Goal: Communication & Community: Share content

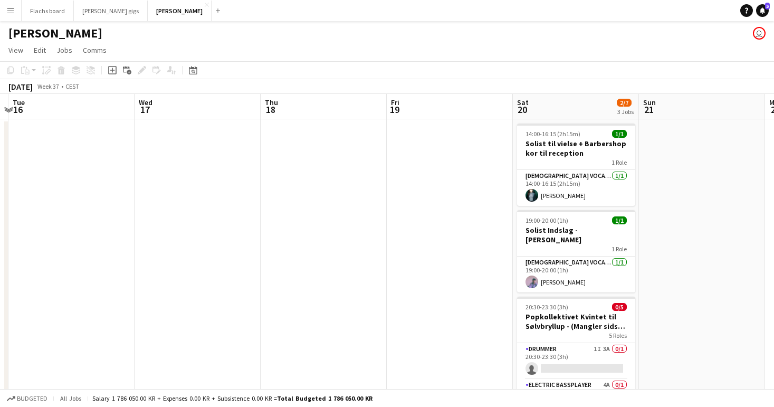
scroll to position [0, 521]
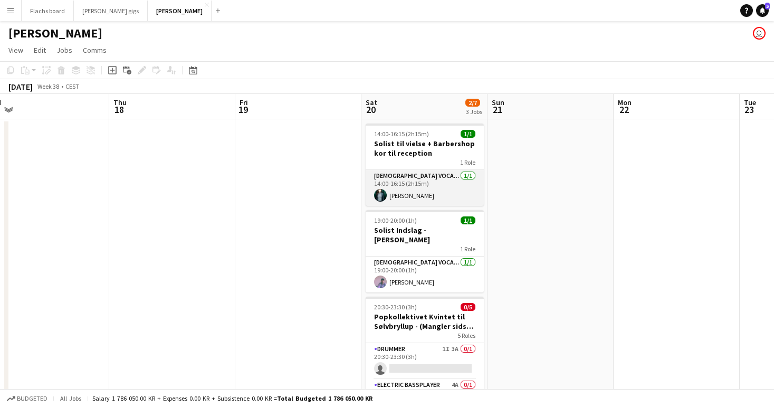
click at [397, 186] on app-card-role "[DEMOGRAPHIC_DATA] Vocal + Piano [DATE] 14:00-16:15 (2h15m) [PERSON_NAME]" at bounding box center [425, 188] width 118 height 36
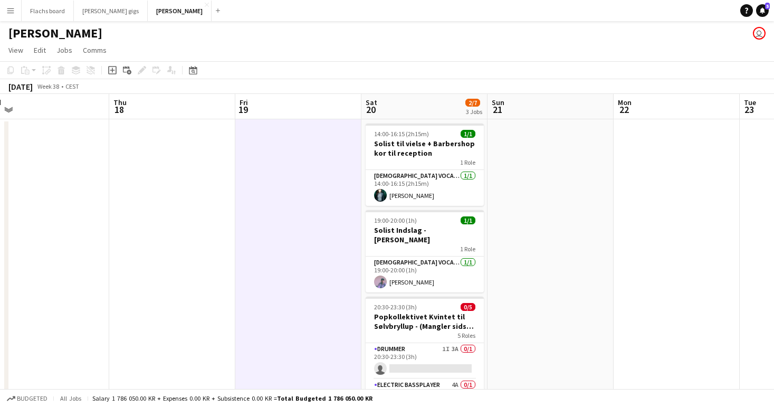
scroll to position [10, 0]
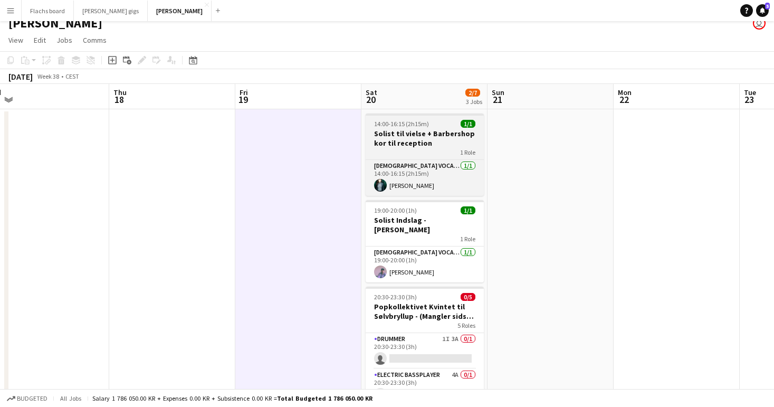
click at [410, 131] on h3 "Solist til vielse + Barbershop kor til reception" at bounding box center [425, 138] width 118 height 19
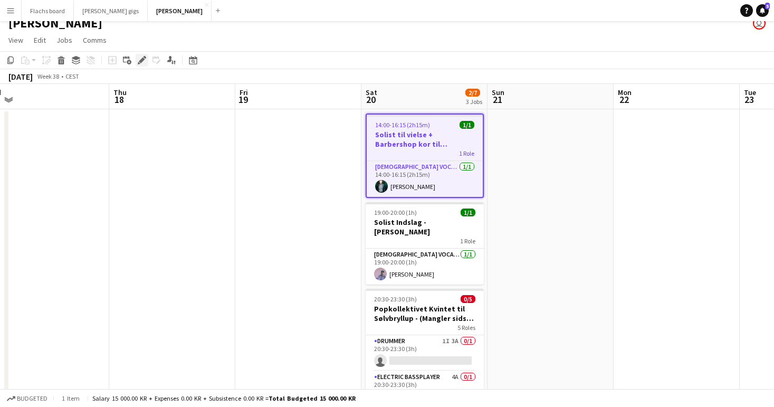
click at [142, 55] on div "Edit" at bounding box center [142, 60] width 13 height 13
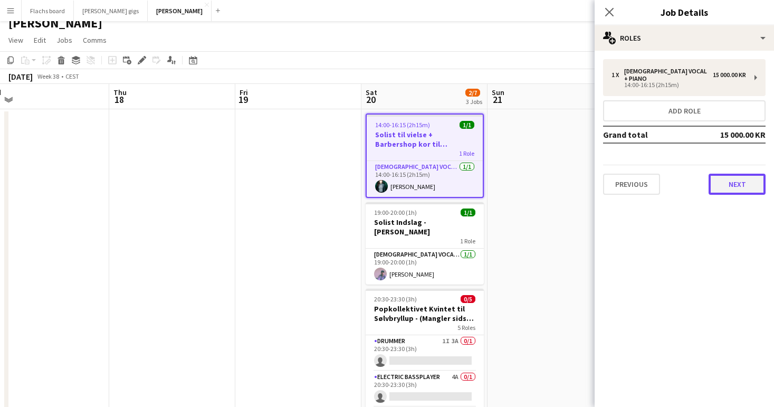
click at [742, 174] on button "Next" at bounding box center [736, 184] width 57 height 21
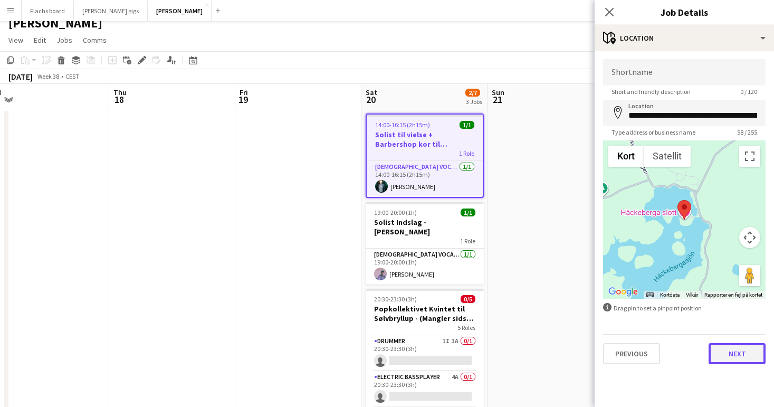
click at [730, 348] on button "Next" at bounding box center [736, 353] width 57 height 21
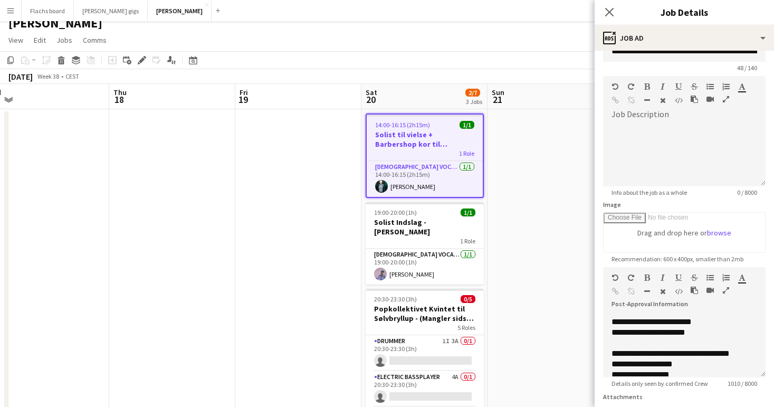
scroll to position [149, 0]
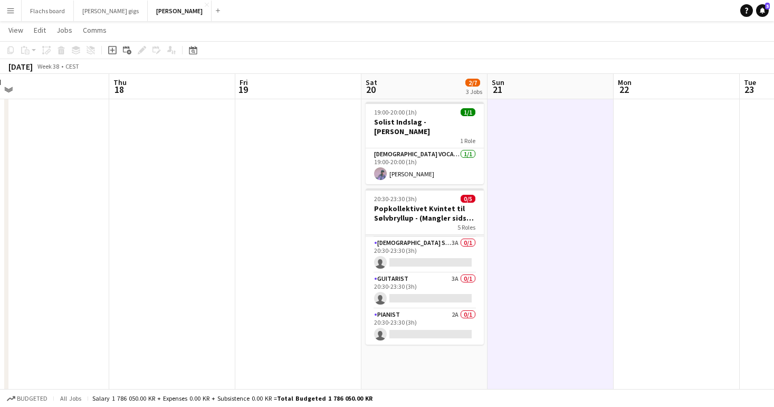
scroll to position [0, 0]
click at [411, 237] on app-card-role "Drummer 1I 3A 0/1 20:30-23:30 (3h) single-neutral-actions" at bounding box center [425, 253] width 118 height 36
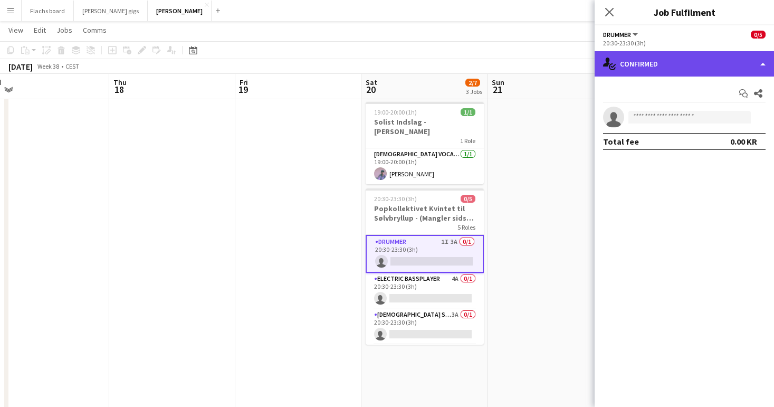
click at [640, 73] on div "single-neutral-actions-check-2 Confirmed" at bounding box center [683, 63] width 179 height 25
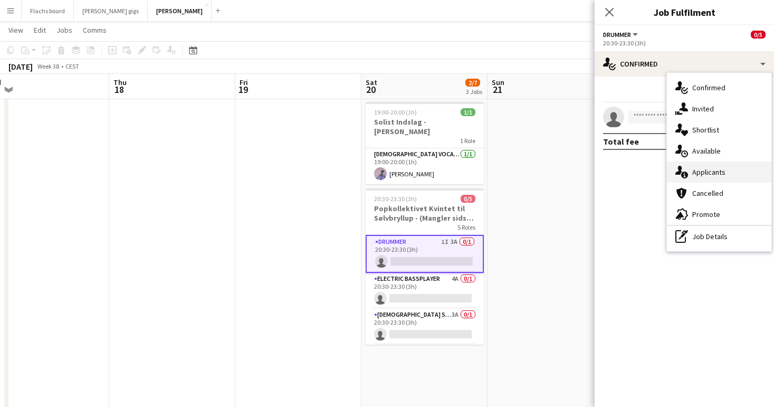
click at [700, 168] on div "single-neutral-actions-information Applicants" at bounding box center [719, 171] width 104 height 21
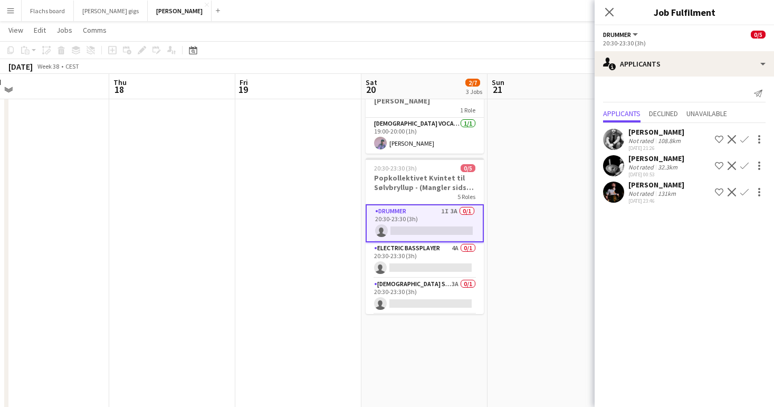
scroll to position [140, 0]
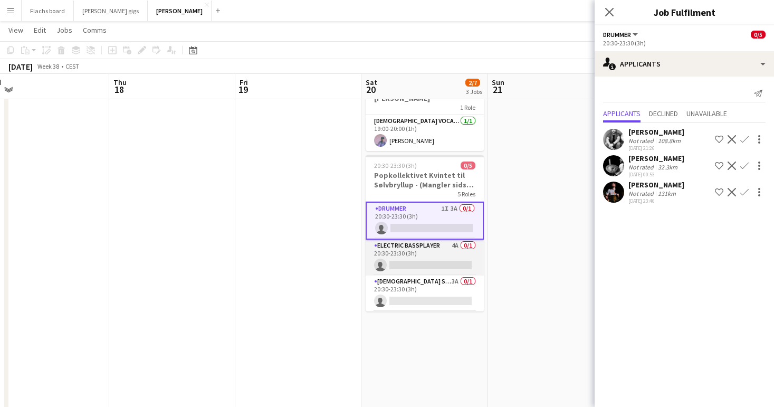
click at [393, 239] on app-card-role "Electric Bassplayer 4A 0/1 20:30-23:30 (3h) single-neutral-actions" at bounding box center [425, 257] width 118 height 36
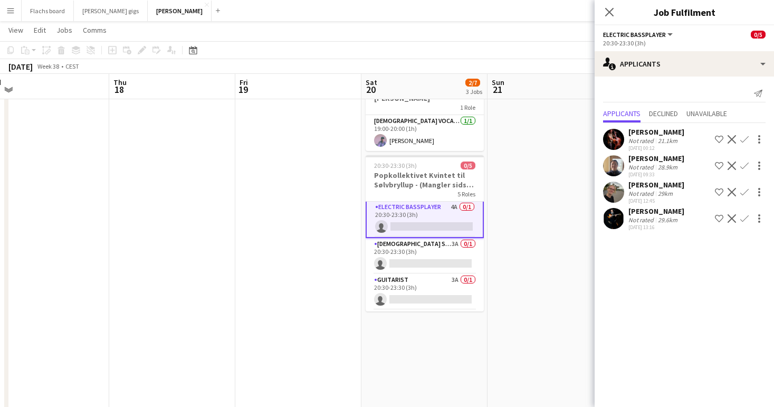
click at [393, 238] on app-card-role "[DEMOGRAPHIC_DATA] Singer 3A 0/1 20:30-23:30 (3h) single-neutral-actions" at bounding box center [425, 256] width 118 height 36
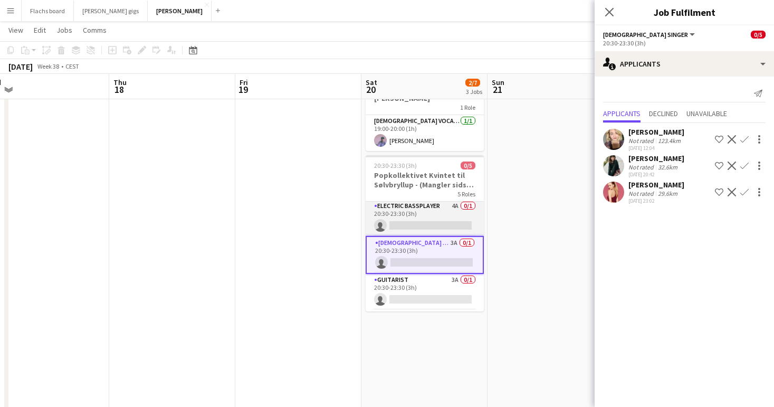
scroll to position [36, 0]
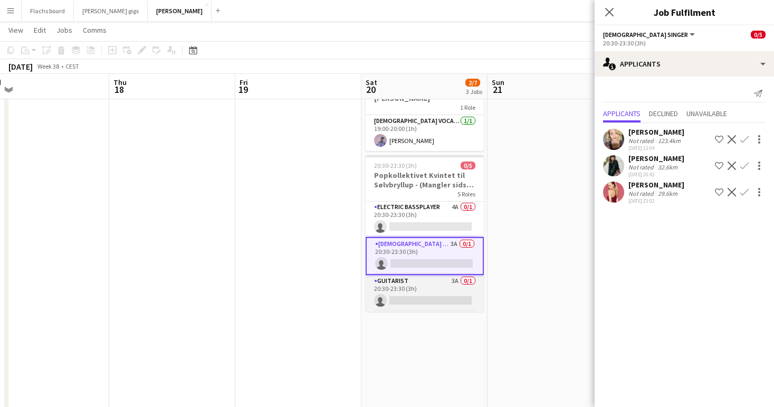
click at [440, 275] on app-card-role "Guitarist 3A 0/1 20:30-23:30 (3h) single-neutral-actions" at bounding box center [425, 293] width 118 height 36
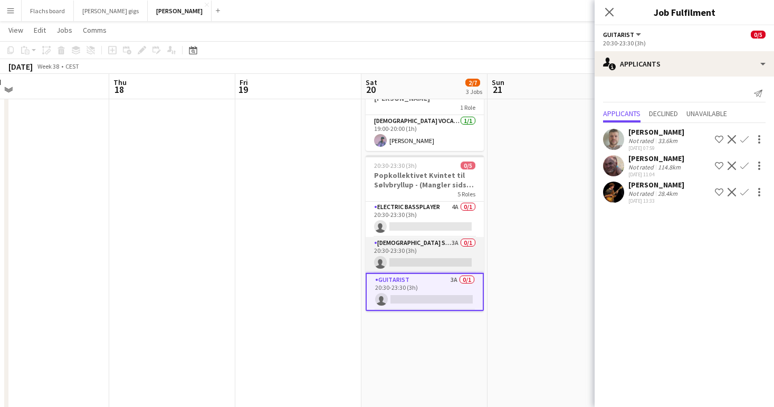
click at [427, 239] on app-card-role "[DEMOGRAPHIC_DATA] Singer 3A 0/1 20:30-23:30 (3h) single-neutral-actions" at bounding box center [425, 255] width 118 height 36
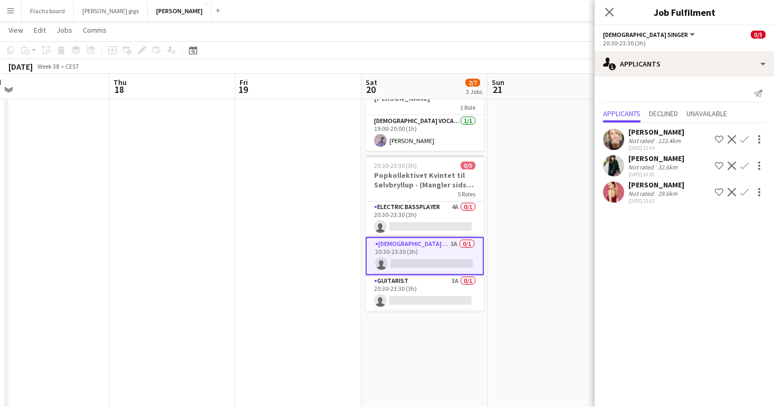
click at [747, 192] on app-icon "Confirm" at bounding box center [744, 192] width 8 height 8
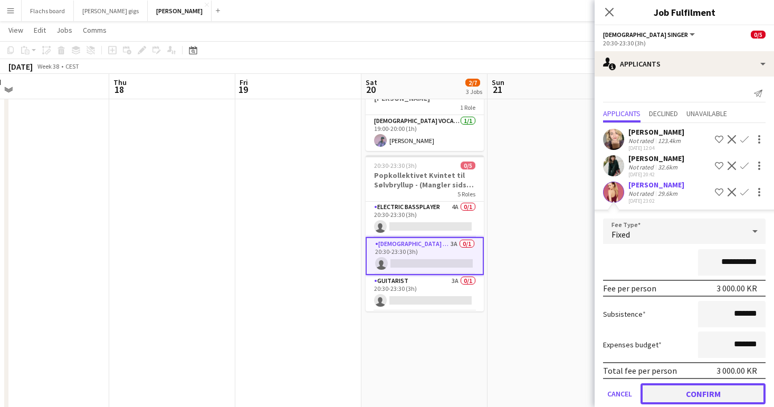
click at [695, 388] on button "Confirm" at bounding box center [702, 393] width 125 height 21
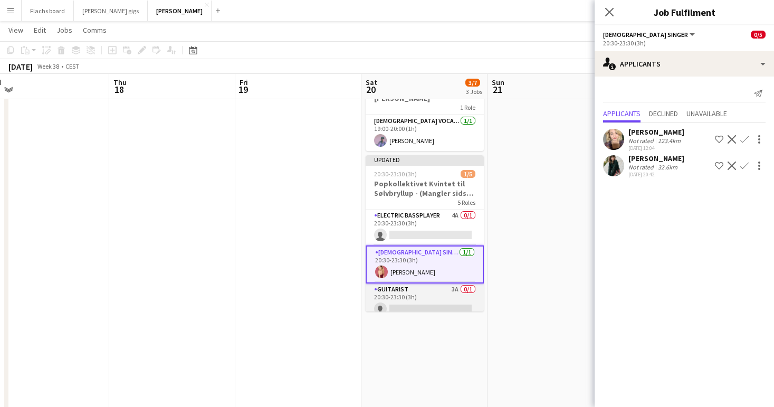
click at [437, 284] on app-card-role "Guitarist 3A 0/1 20:30-23:30 (3h) single-neutral-actions" at bounding box center [425, 301] width 118 height 36
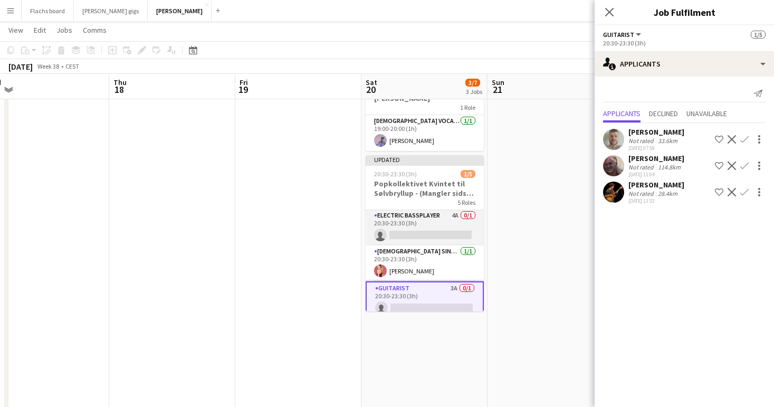
click at [446, 209] on app-card-role "Electric Bassplayer 4A 0/1 20:30-23:30 (3h) single-neutral-actions" at bounding box center [425, 227] width 118 height 36
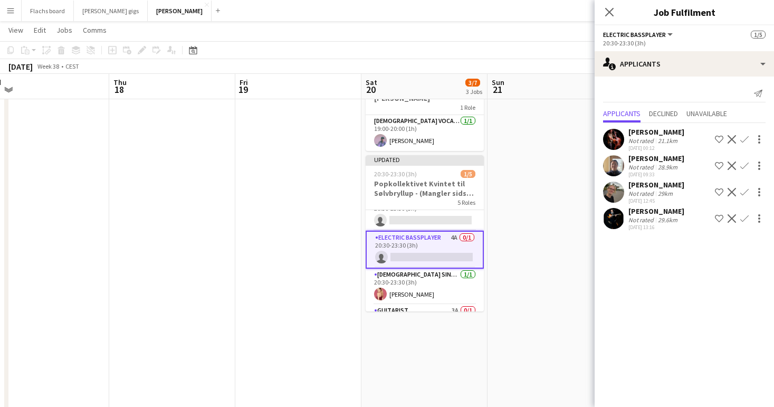
scroll to position [0, 0]
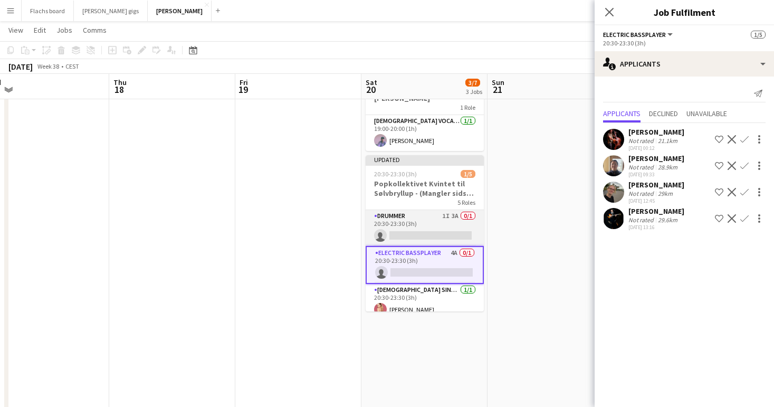
click at [396, 210] on app-card-role "Drummer 1I 3A 0/1 20:30-23:30 (3h) single-neutral-actions" at bounding box center [425, 228] width 118 height 36
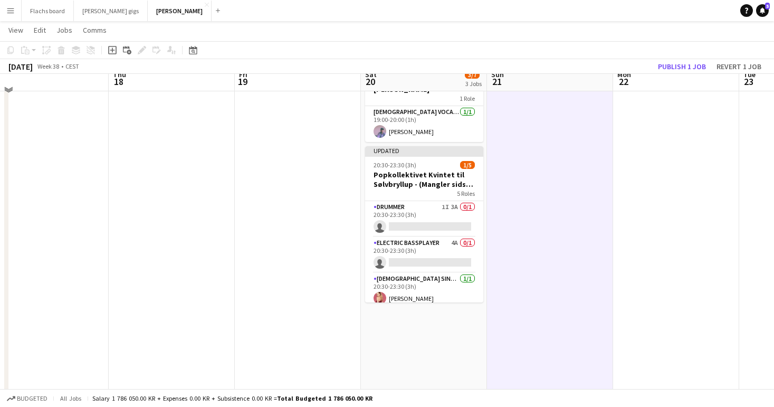
scroll to position [141, 0]
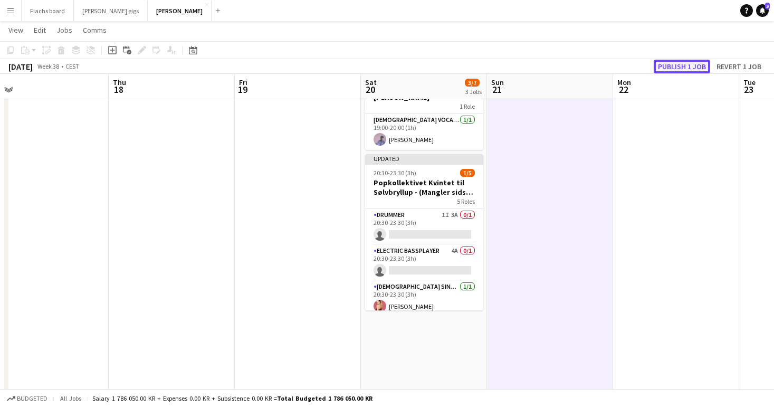
click at [686, 66] on button "Publish 1 job" at bounding box center [682, 67] width 56 height 14
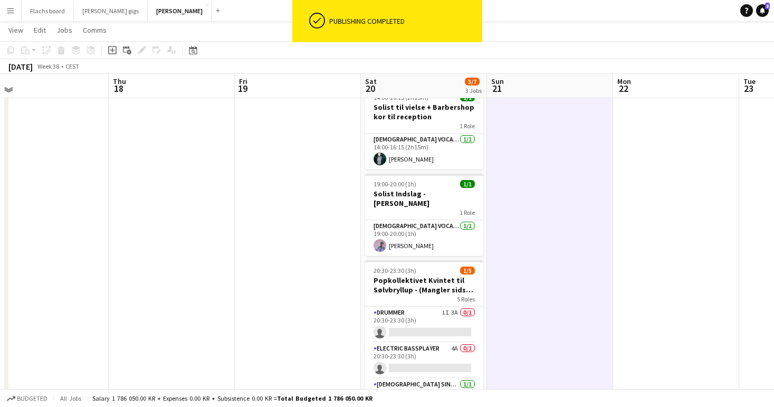
scroll to position [36, 0]
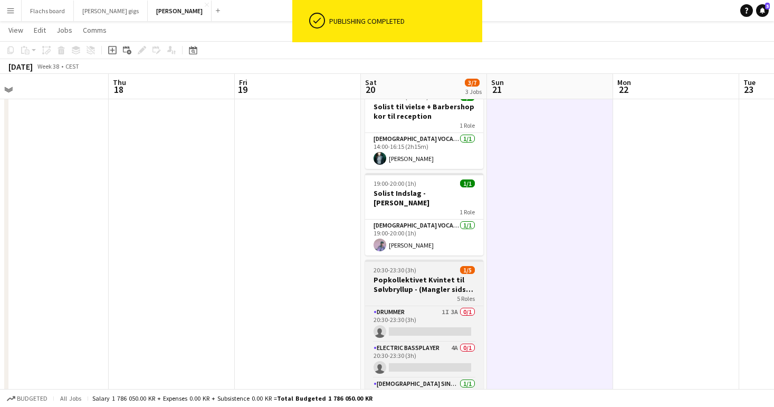
click at [405, 282] on h3 "Popkollektivet Kvintet til Sølvbryllup - (Mangler sidste bekræftelse)" at bounding box center [424, 284] width 118 height 19
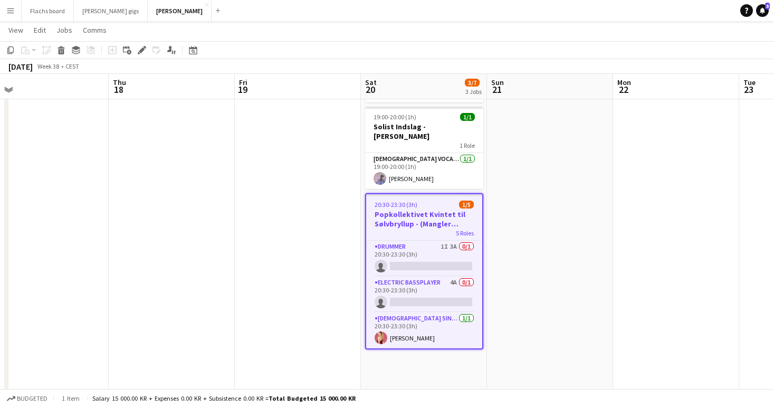
scroll to position [114, 0]
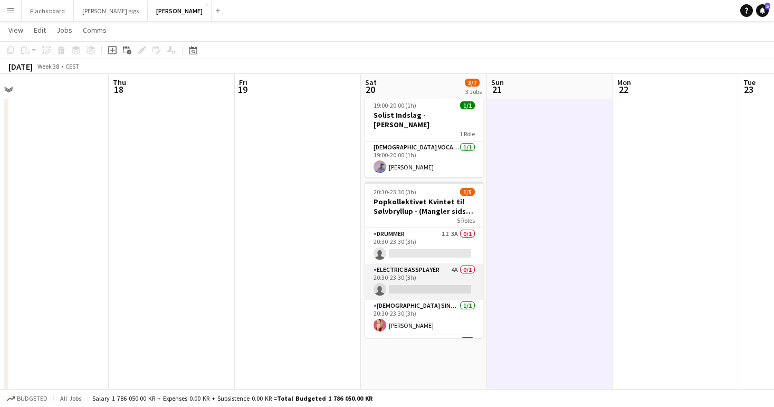
scroll to position [70, 0]
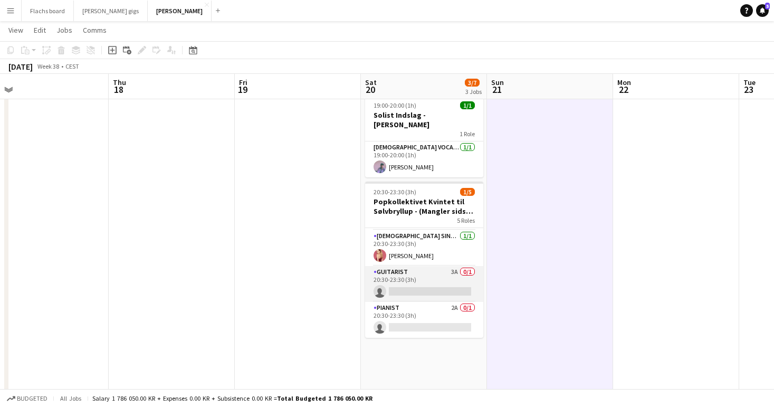
click at [398, 289] on app-card-role "Guitarist 3A 0/1 20:30-23:30 (3h) single-neutral-actions" at bounding box center [424, 284] width 118 height 36
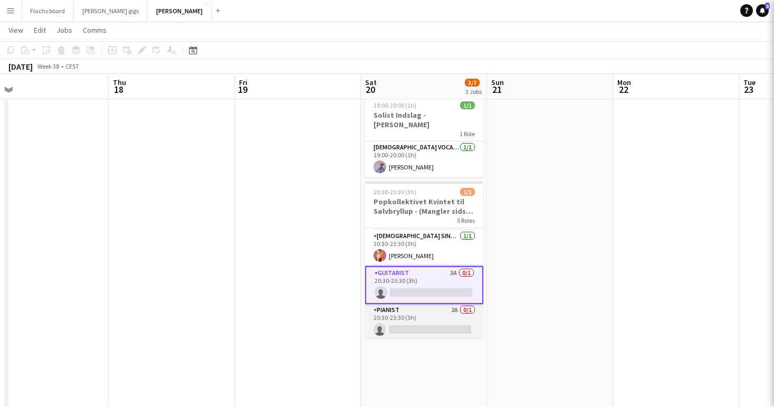
click at [400, 305] on app-card-role "Pianist 2A 0/1 20:30-23:30 (3h) single-neutral-actions" at bounding box center [424, 322] width 118 height 36
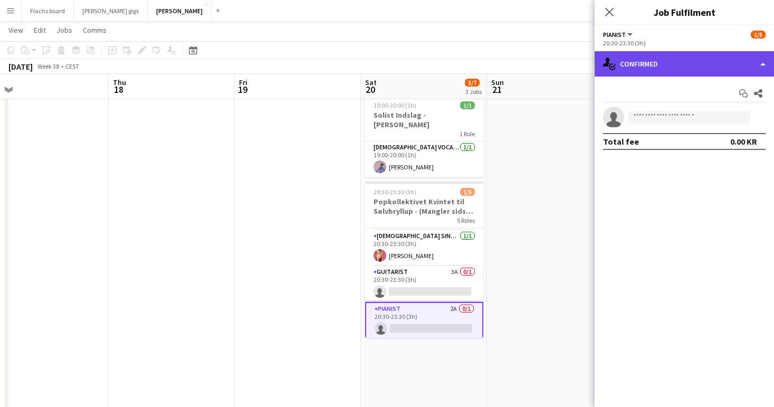
click at [637, 63] on div "single-neutral-actions-check-2 Confirmed" at bounding box center [683, 63] width 179 height 25
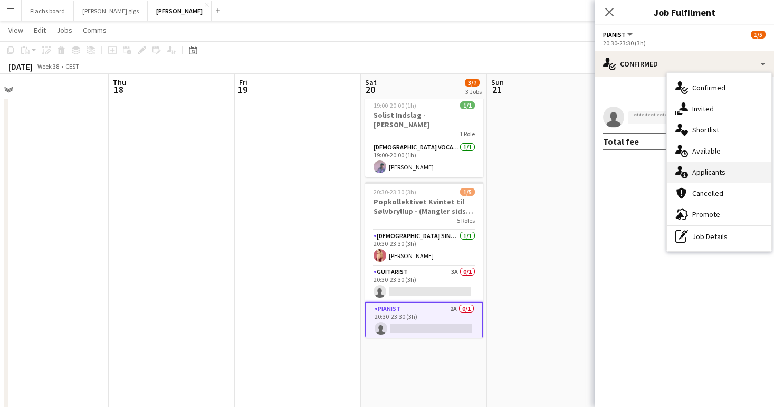
click at [704, 167] on div "single-neutral-actions-information Applicants" at bounding box center [719, 171] width 104 height 21
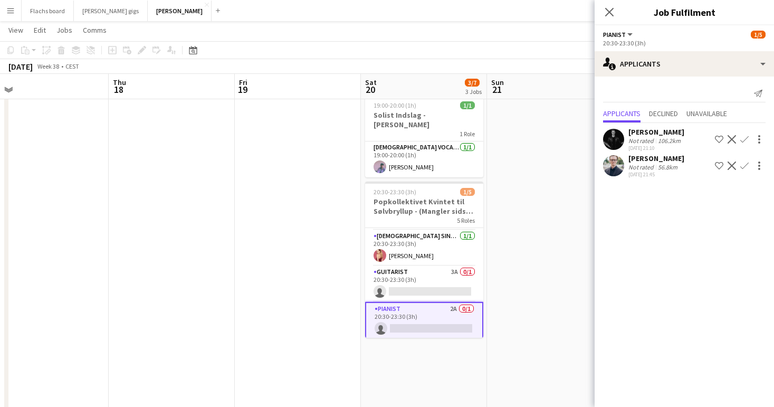
click at [642, 163] on div "Not rated" at bounding box center [641, 167] width 27 height 8
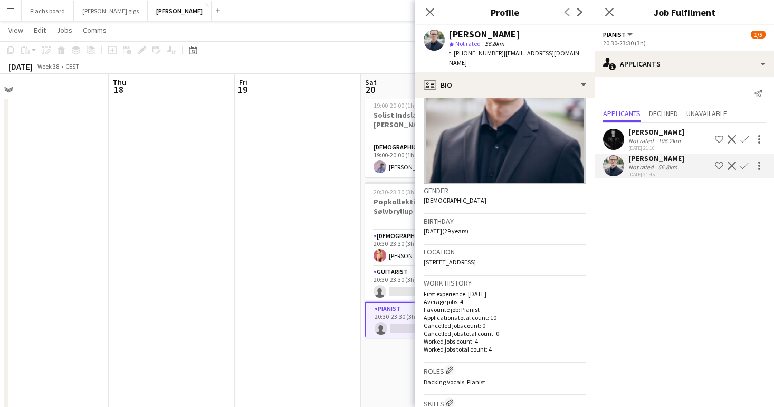
scroll to position [0, 0]
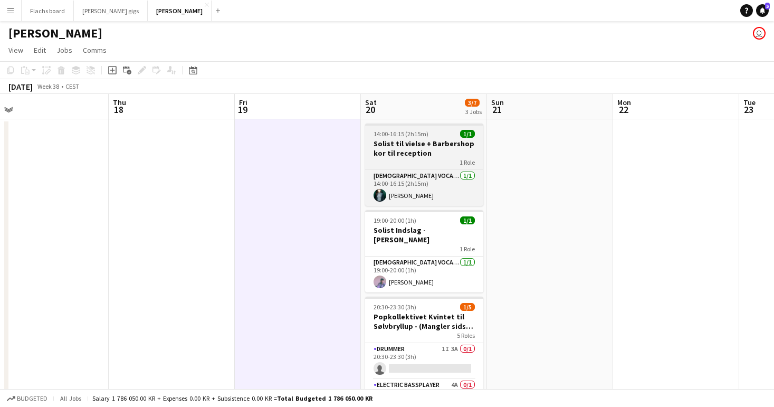
click at [402, 154] on h3 "Solist til vielse + Barbershop kor til reception" at bounding box center [424, 148] width 118 height 19
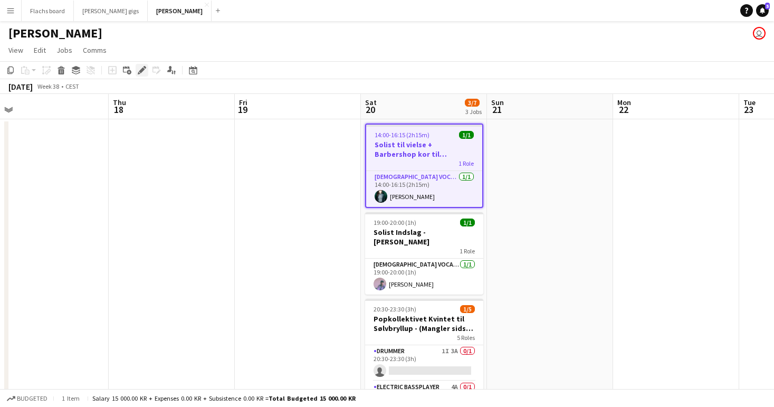
click at [141, 66] on icon "Edit" at bounding box center [142, 70] width 8 height 8
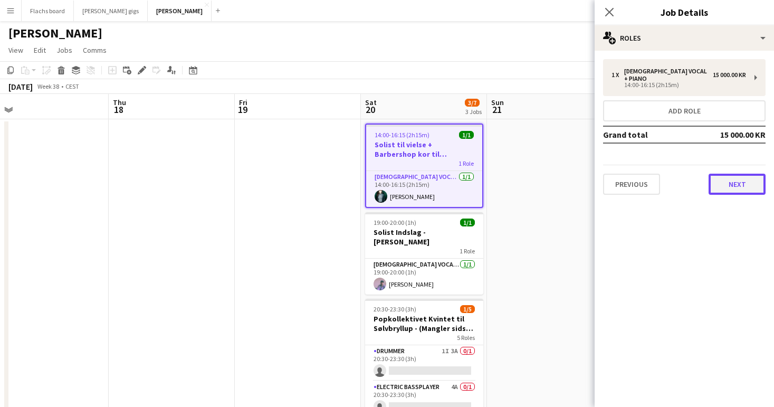
click at [727, 174] on button "Next" at bounding box center [736, 184] width 57 height 21
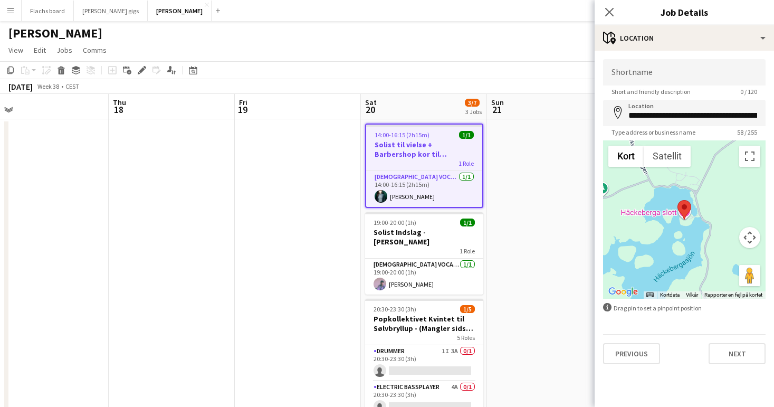
click at [725, 367] on div "**********" at bounding box center [683, 212] width 179 height 322
click at [724, 360] on button "Next" at bounding box center [736, 353] width 57 height 21
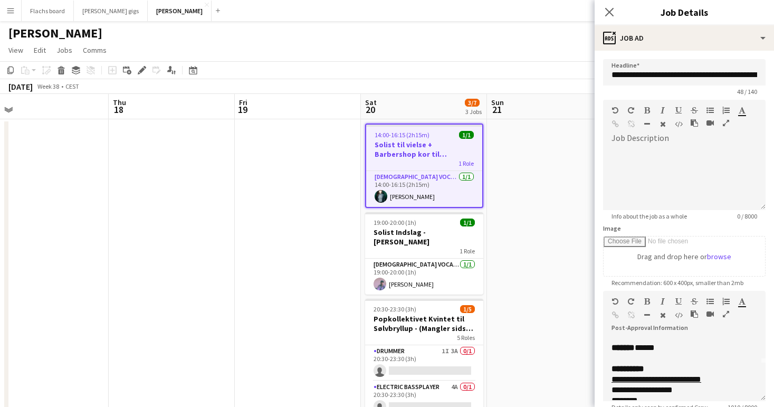
scroll to position [34, 0]
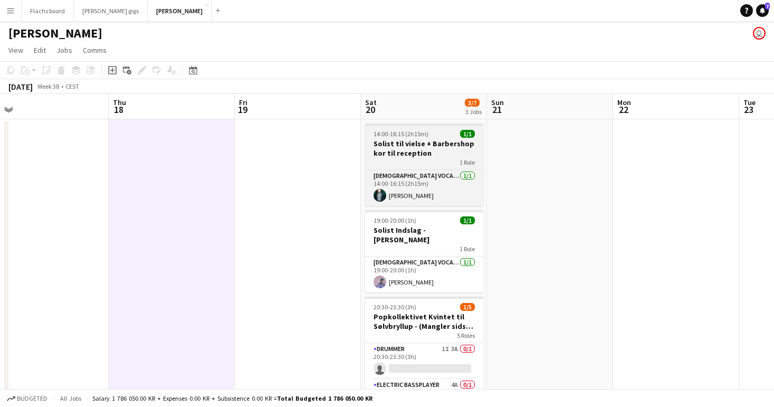
click at [388, 143] on h3 "Solist til vielse + Barbershop kor til reception" at bounding box center [424, 148] width 118 height 19
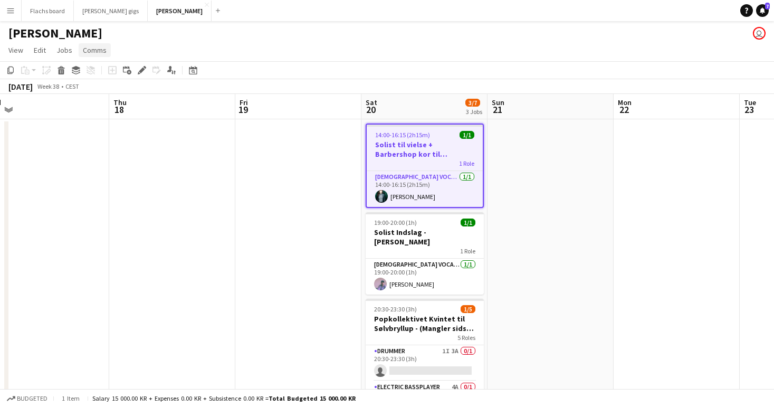
click at [93, 48] on span "Comms" at bounding box center [95, 49] width 24 height 9
click at [101, 100] on span "Create chat" at bounding box center [105, 94] width 37 height 9
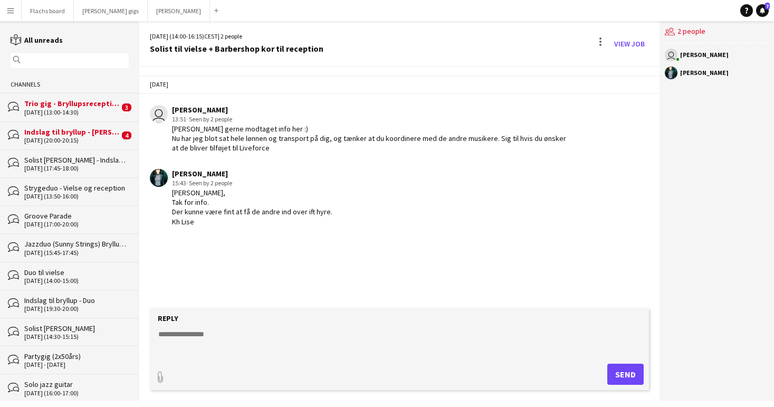
click at [279, 328] on form "Reply paperclip Send" at bounding box center [399, 349] width 499 height 82
click at [282, 340] on textarea at bounding box center [401, 342] width 488 height 27
click at [265, 330] on textarea at bounding box center [401, 342] width 488 height 27
click at [199, 353] on textarea at bounding box center [401, 342] width 488 height 27
type textarea "**********"
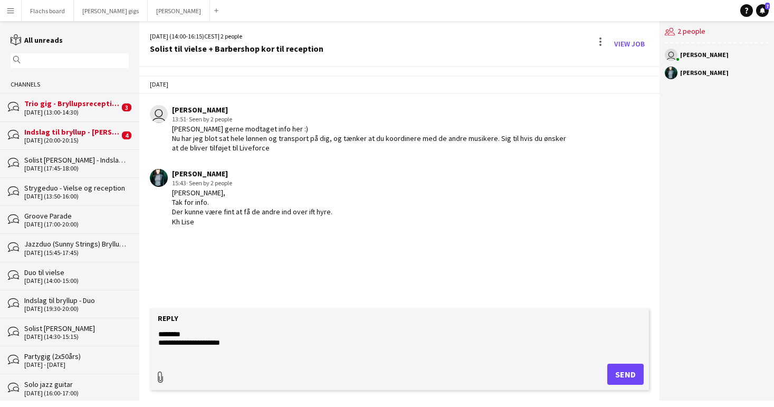
type input "**********"
click at [608, 369] on span "Upload Upload" at bounding box center [613, 373] width 46 height 13
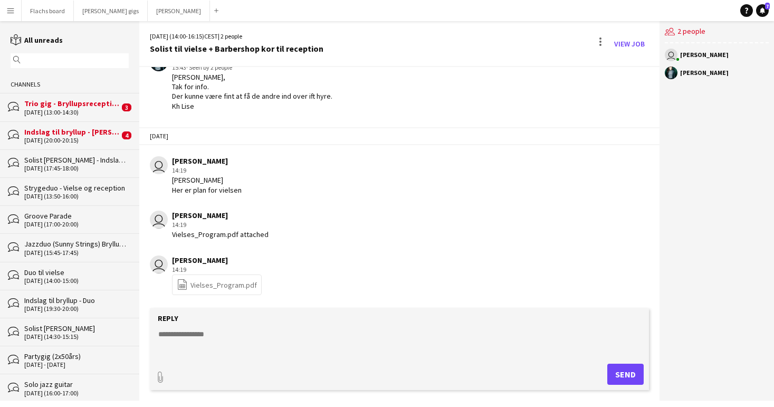
scroll to position [125, 0]
click at [232, 284] on link "file-spreadsheet Vielses_Program.pdf" at bounding box center [217, 285] width 80 height 12
click at [639, 44] on link "View Job" at bounding box center [629, 43] width 39 height 17
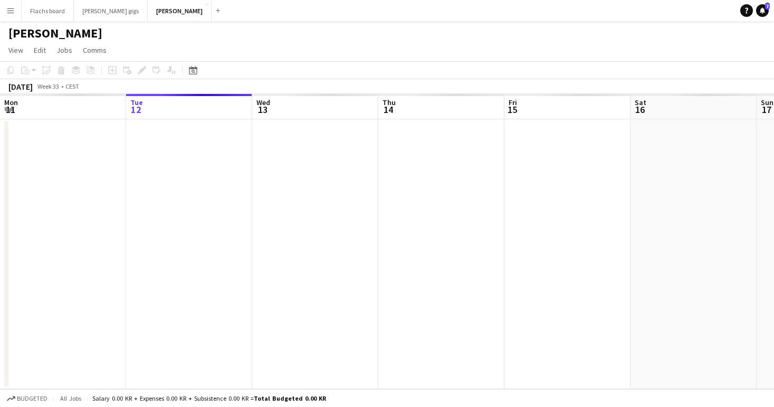
scroll to position [0, 363]
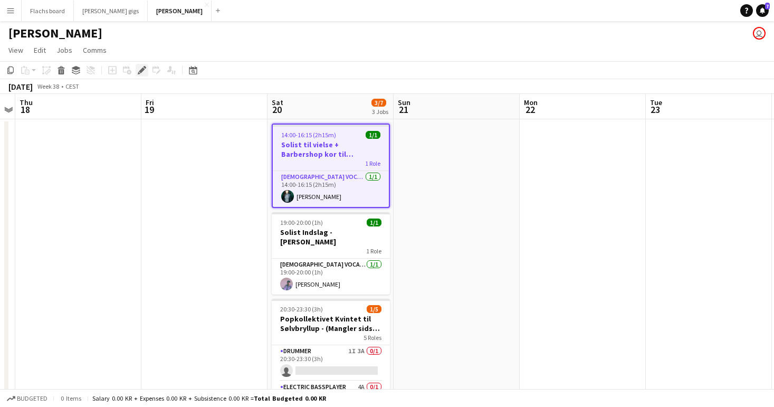
click at [143, 64] on div "Edit" at bounding box center [142, 70] width 13 height 13
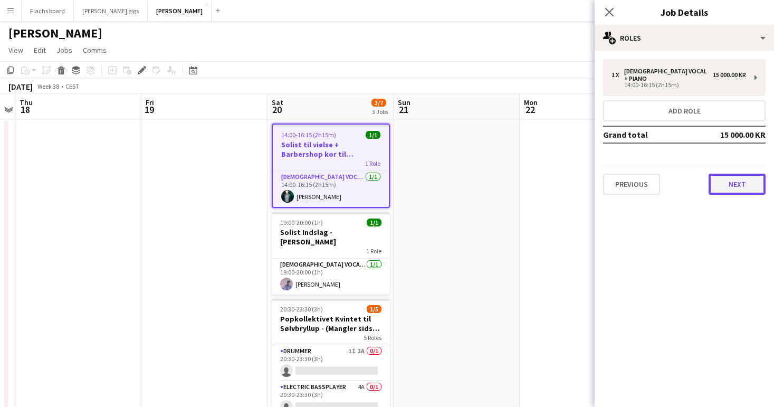
click at [762, 182] on button "Next" at bounding box center [736, 184] width 57 height 21
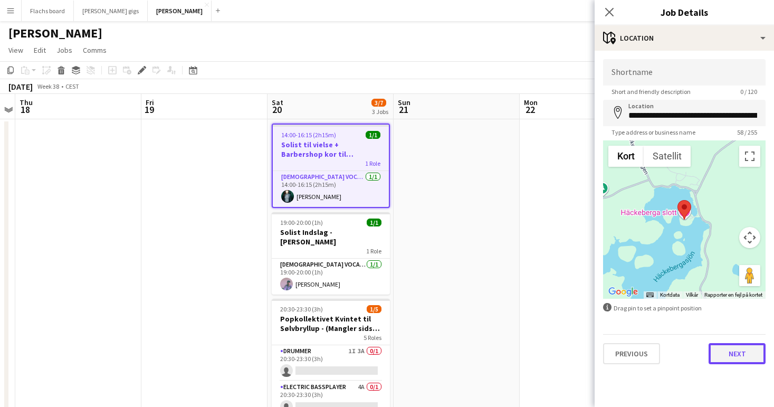
click at [725, 344] on button "Next" at bounding box center [736, 353] width 57 height 21
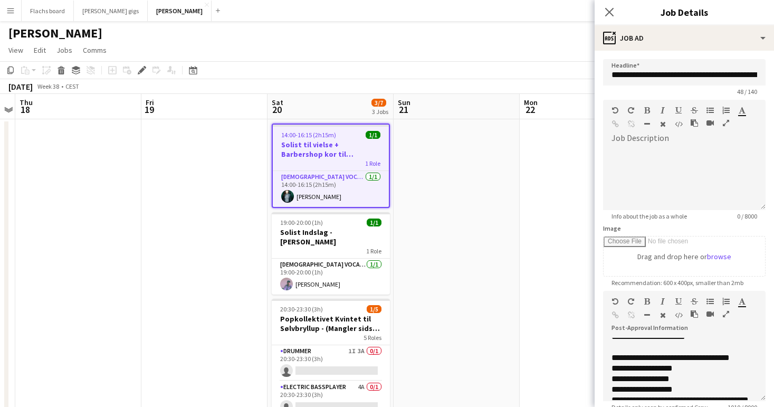
scroll to position [144, 0]
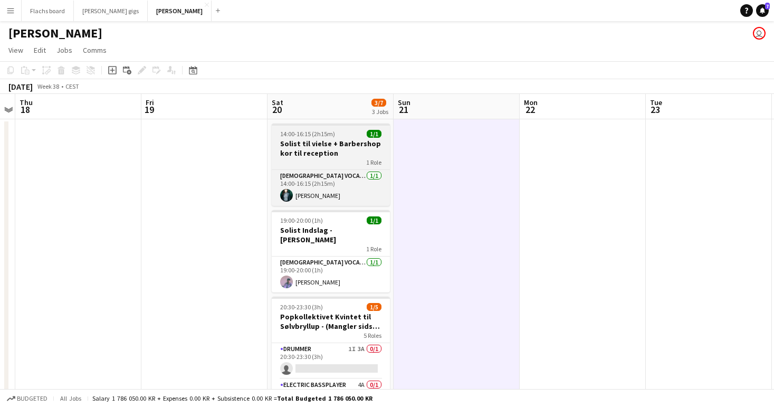
click at [287, 145] on h3 "Solist til vielse + Barbershop kor til reception" at bounding box center [331, 148] width 118 height 19
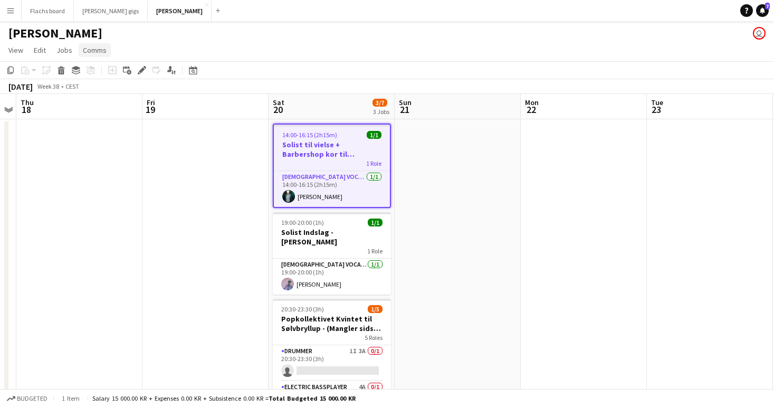
click at [93, 49] on span "Comms" at bounding box center [95, 49] width 24 height 9
click at [107, 87] on link "Create chat" at bounding box center [122, 95] width 88 height 22
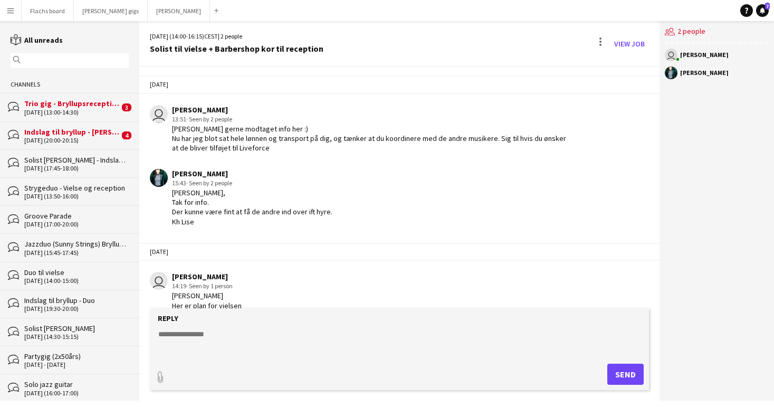
scroll to position [125, 0]
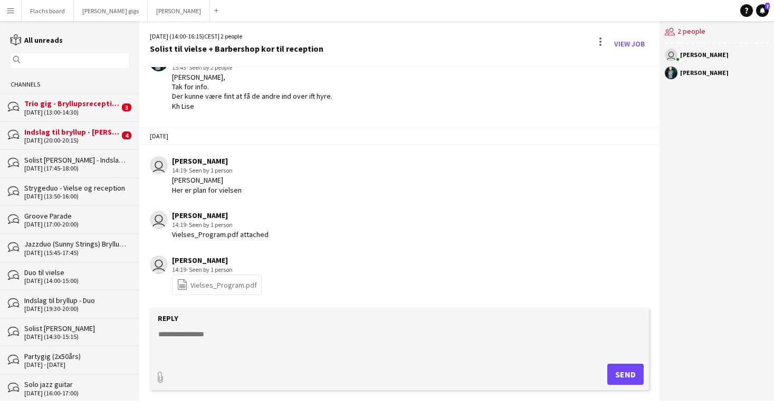
click at [232, 344] on textarea at bounding box center [401, 342] width 488 height 27
drag, startPoint x: 243, startPoint y: 333, endPoint x: 326, endPoint y: 331, distance: 82.8
click at [326, 331] on textarea "**********" at bounding box center [401, 342] width 488 height 27
paste textarea "**********"
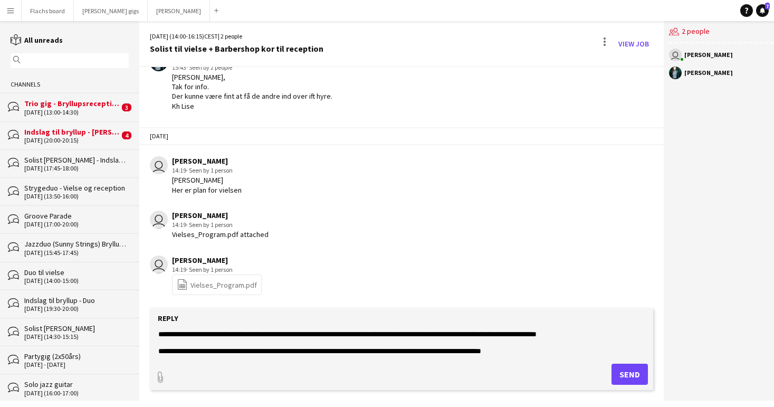
scroll to position [42, 0]
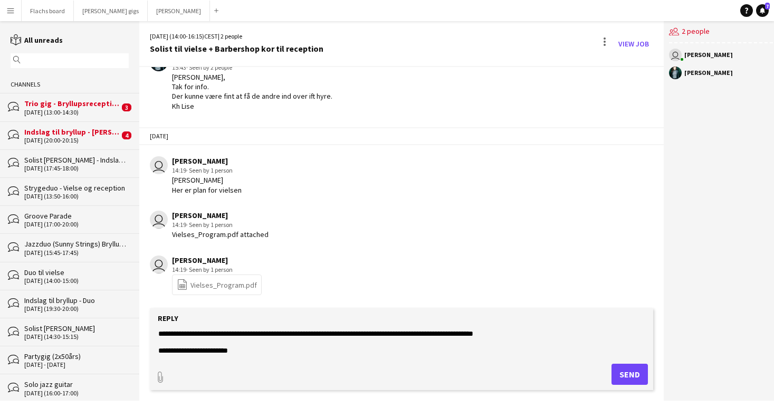
type textarea "**********"
click at [634, 369] on button "Send" at bounding box center [629, 373] width 36 height 21
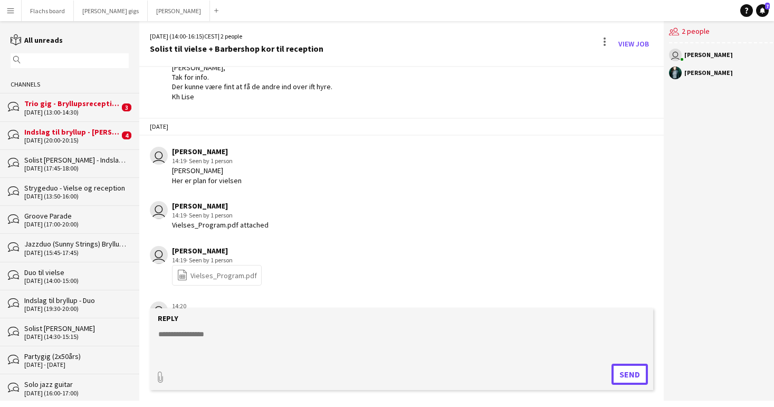
scroll to position [237, 0]
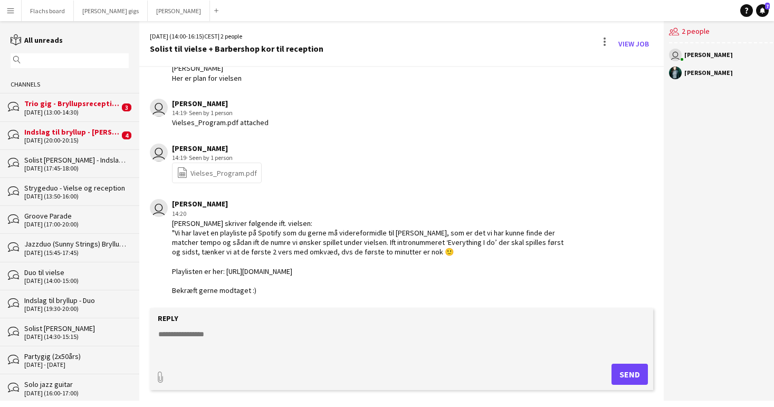
click at [90, 137] on div "[DATE] (20:00-20:15)" at bounding box center [71, 140] width 95 height 7
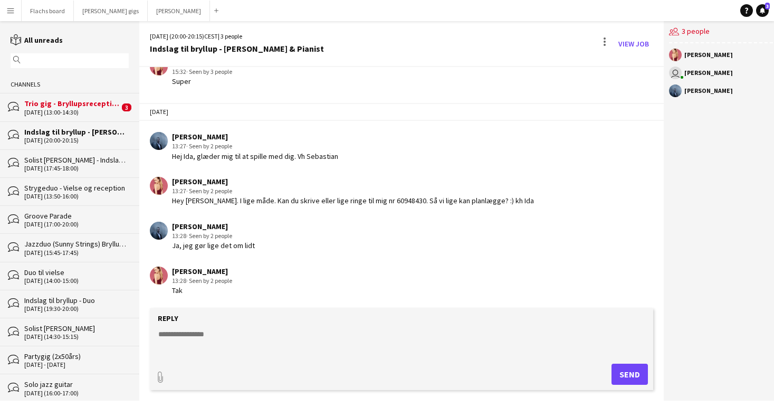
scroll to position [322, 0]
click at [79, 99] on div "Trio gig - Bryllupsreception" at bounding box center [71, 103] width 95 height 9
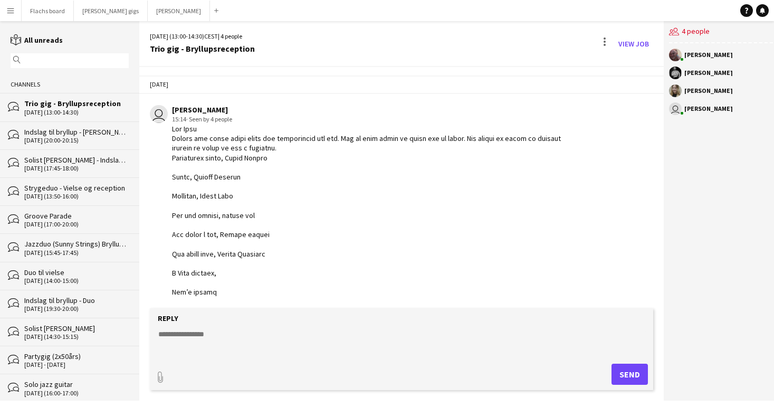
click at [56, 137] on div "[DATE] (20:00-20:15)" at bounding box center [76, 140] width 104 height 7
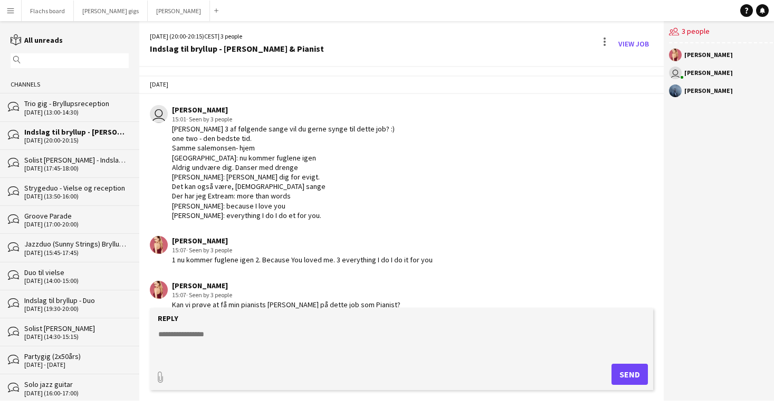
scroll to position [322, 0]
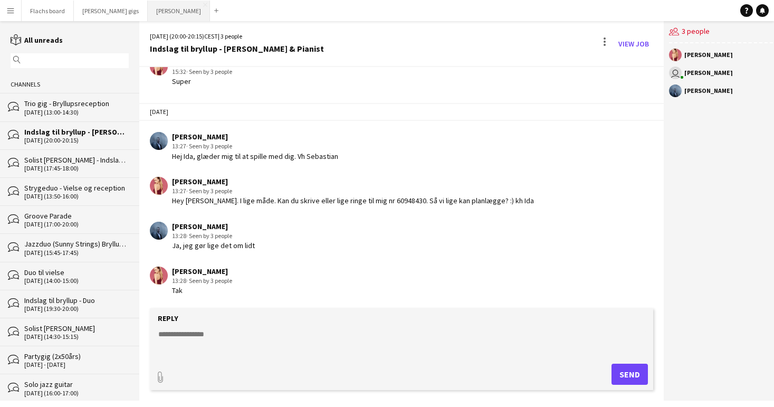
click at [159, 15] on button "Asger Gigs Close" at bounding box center [179, 11] width 62 height 21
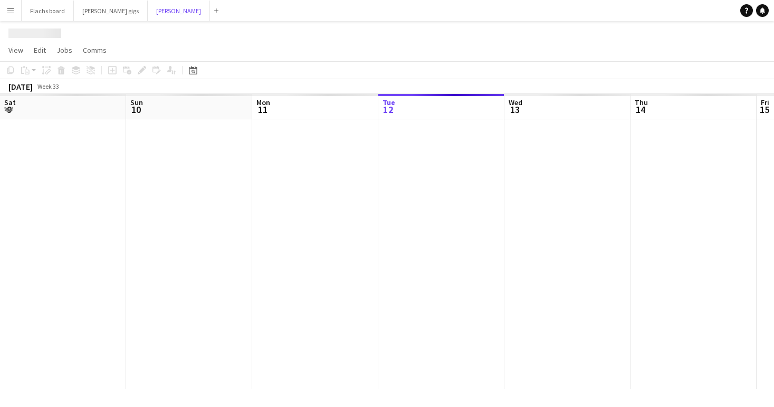
scroll to position [0, 252]
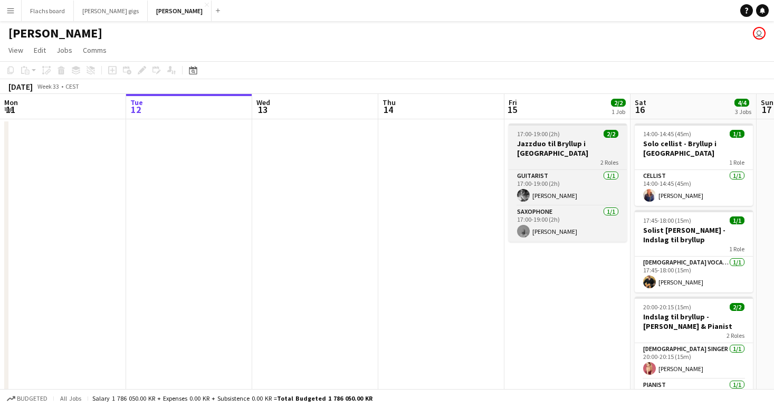
click at [543, 139] on h3 "Jazzduo til Bryllup i [GEOGRAPHIC_DATA]" at bounding box center [567, 148] width 118 height 19
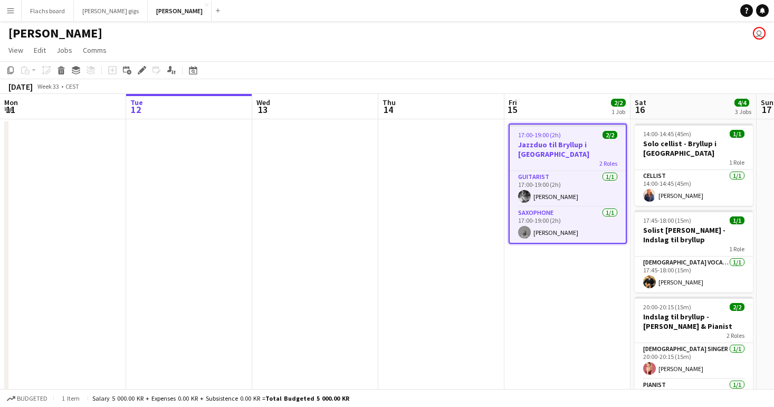
click at [142, 76] on app-toolbar "Copy Paste Paste Command V Paste with crew Command Shift V Paste linked Job [GE…" at bounding box center [387, 70] width 774 height 18
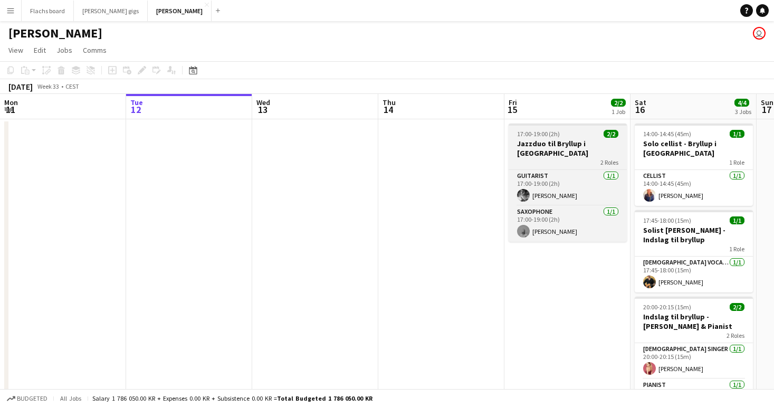
click at [535, 141] on h3 "Jazzduo til Bryllup i [GEOGRAPHIC_DATA]" at bounding box center [567, 148] width 118 height 19
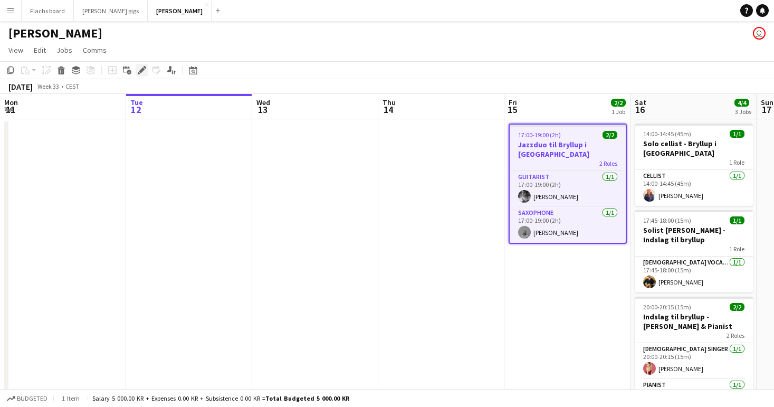
click at [137, 74] on div "Edit" at bounding box center [142, 70] width 13 height 13
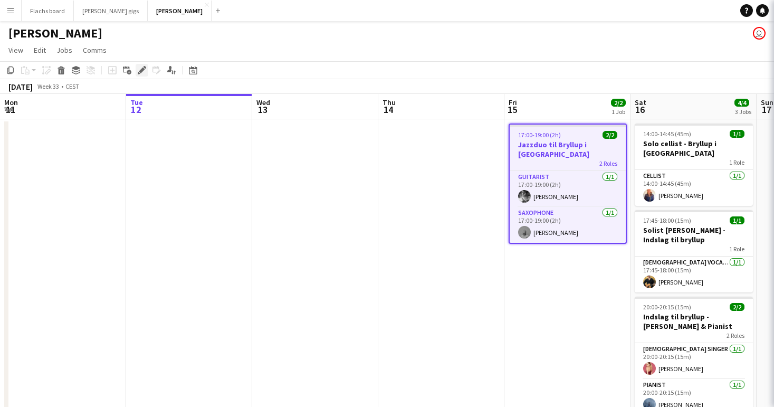
type input "**********"
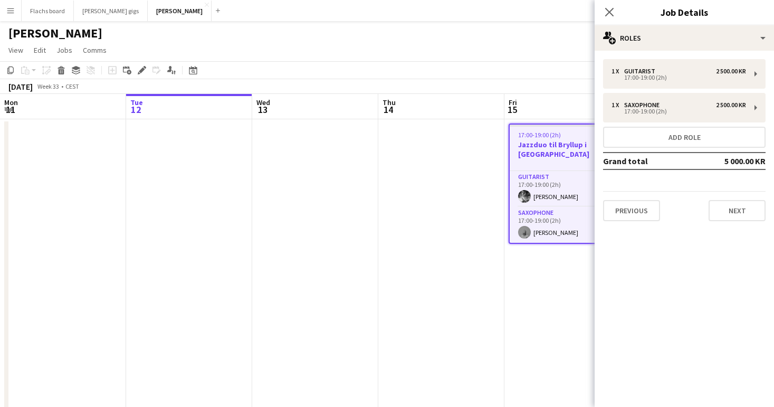
click at [719, 221] on div "1 x Guitarist 2 500.00 KR 17:00-19:00 (2h) 1 x Saxophone 2 500.00 KR 17:00-19:0…" at bounding box center [683, 140] width 179 height 179
click at [726, 212] on button "Next" at bounding box center [736, 210] width 57 height 21
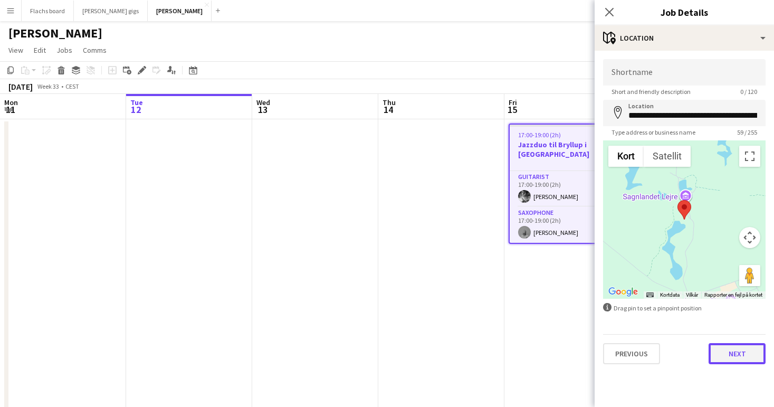
click at [733, 352] on button "Next" at bounding box center [736, 353] width 57 height 21
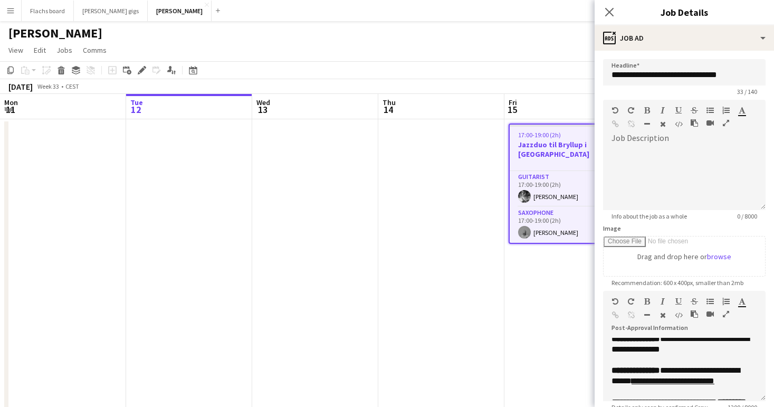
scroll to position [204, 0]
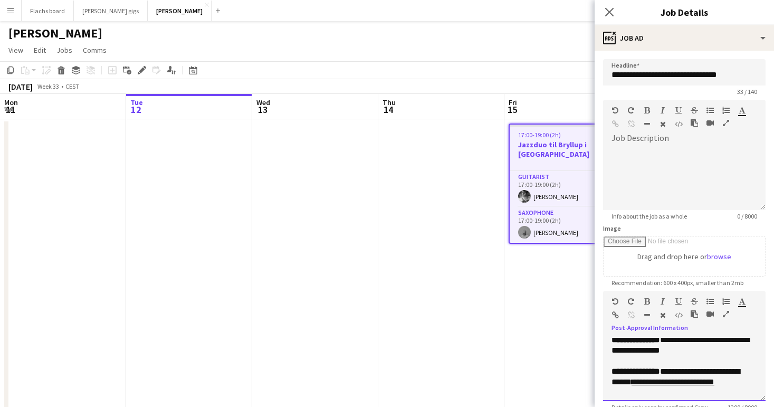
drag, startPoint x: 691, startPoint y: 370, endPoint x: 673, endPoint y: 364, distance: 18.8
click at [673, 356] on p "**********" at bounding box center [684, 344] width 146 height 21
copy span "**********"
